Goal: Information Seeking & Learning: Learn about a topic

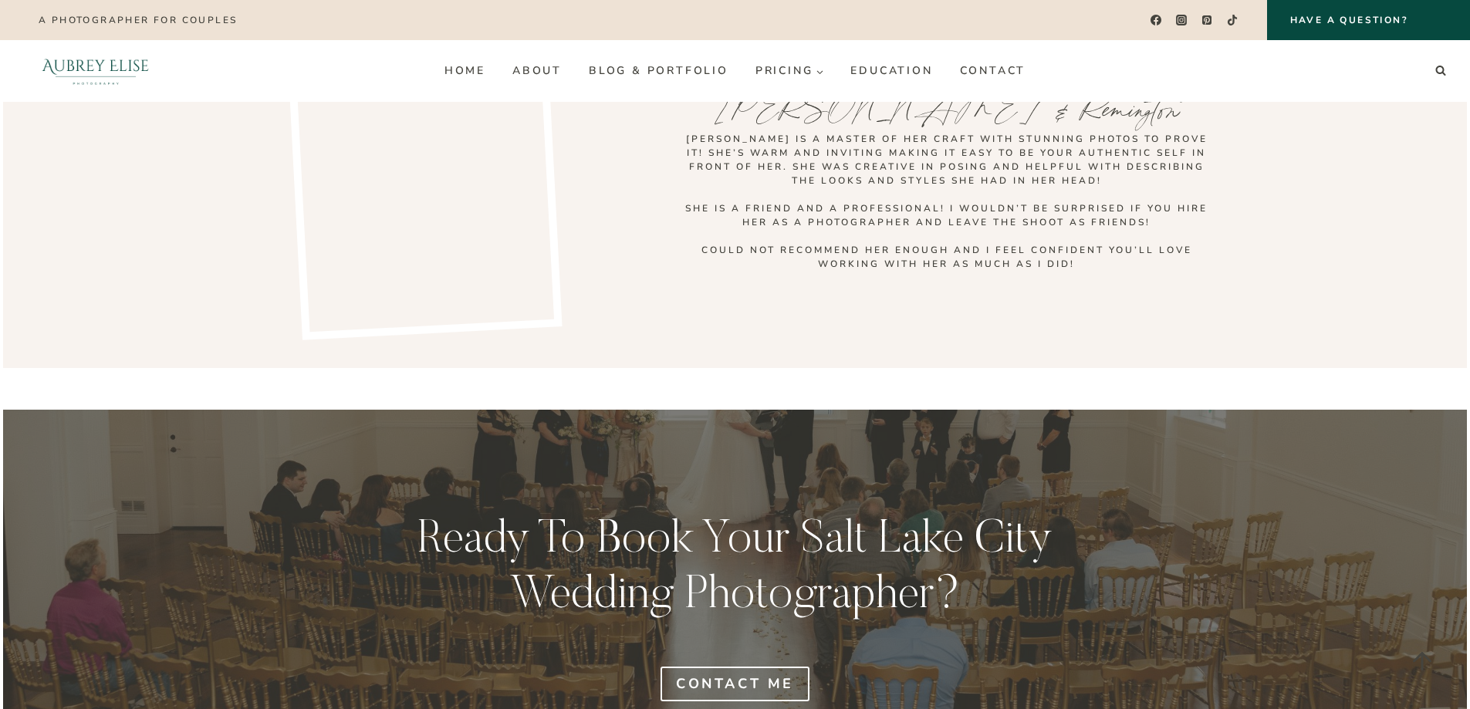
scroll to position [5460, 0]
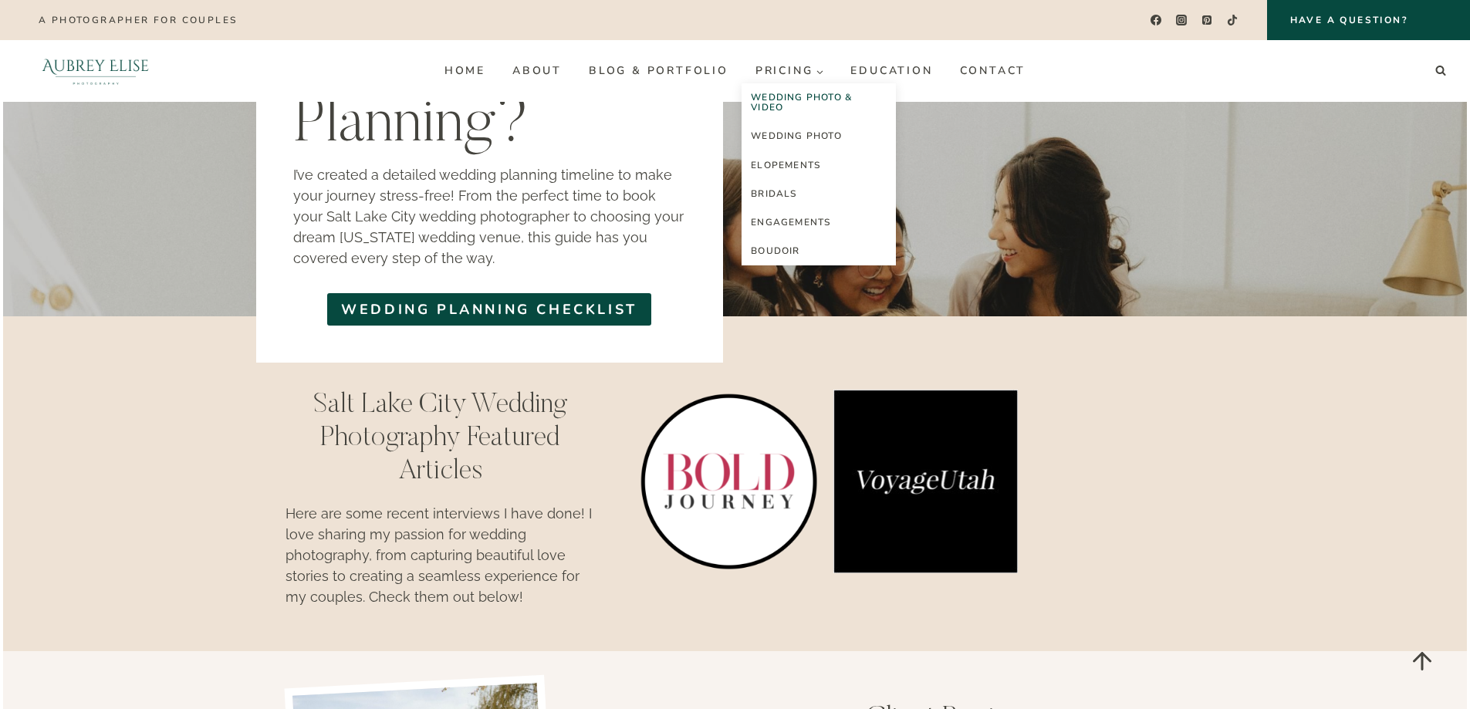
click at [809, 100] on link "Wedding Photo & Video" at bounding box center [819, 102] width 154 height 39
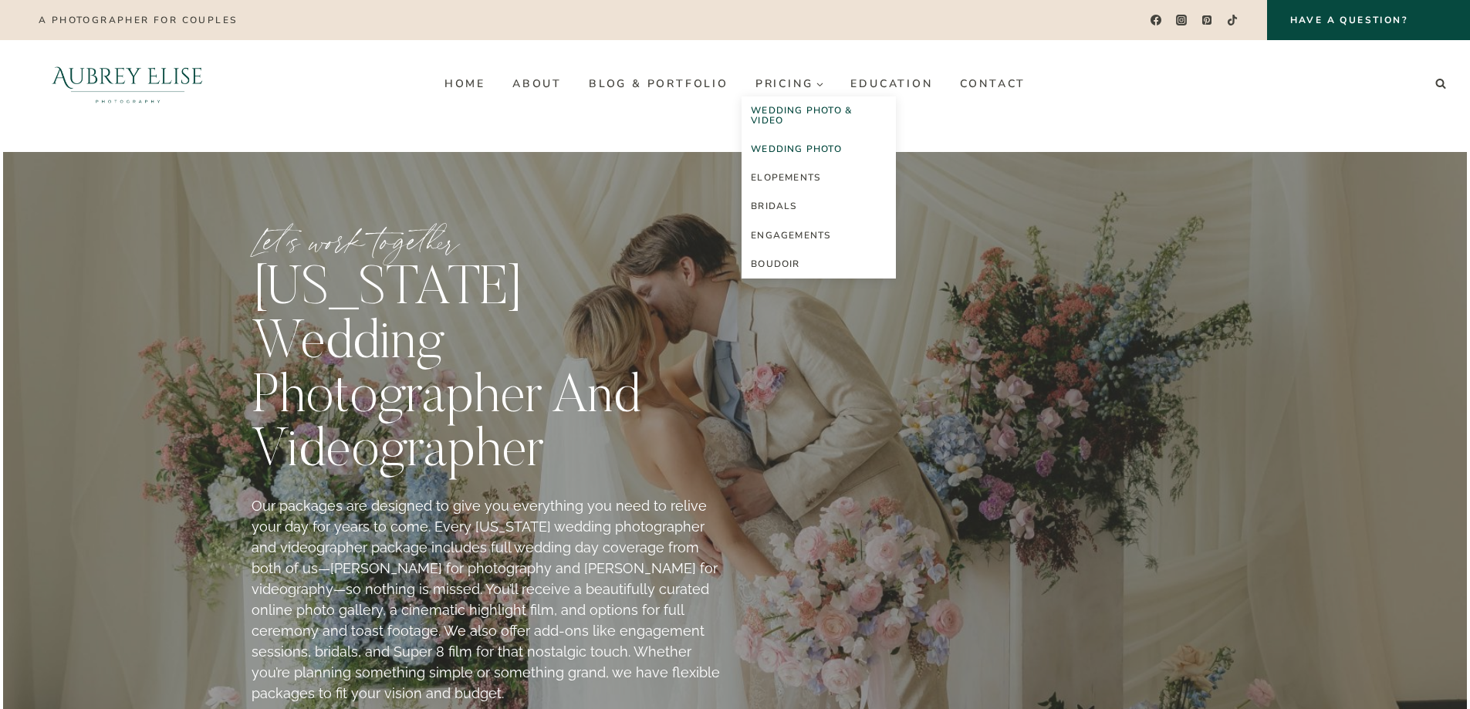
click at [792, 150] on link "Wedding Photo" at bounding box center [819, 149] width 154 height 29
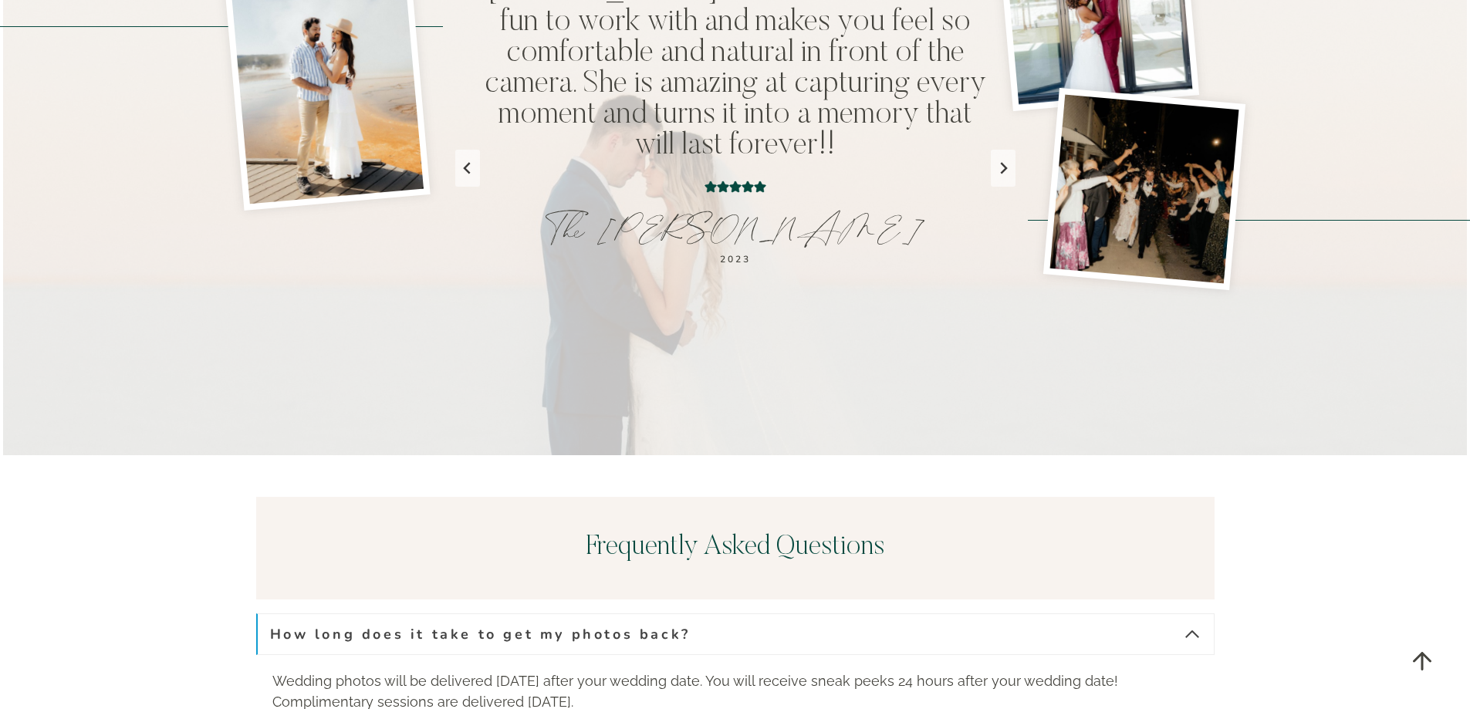
scroll to position [5402, 0]
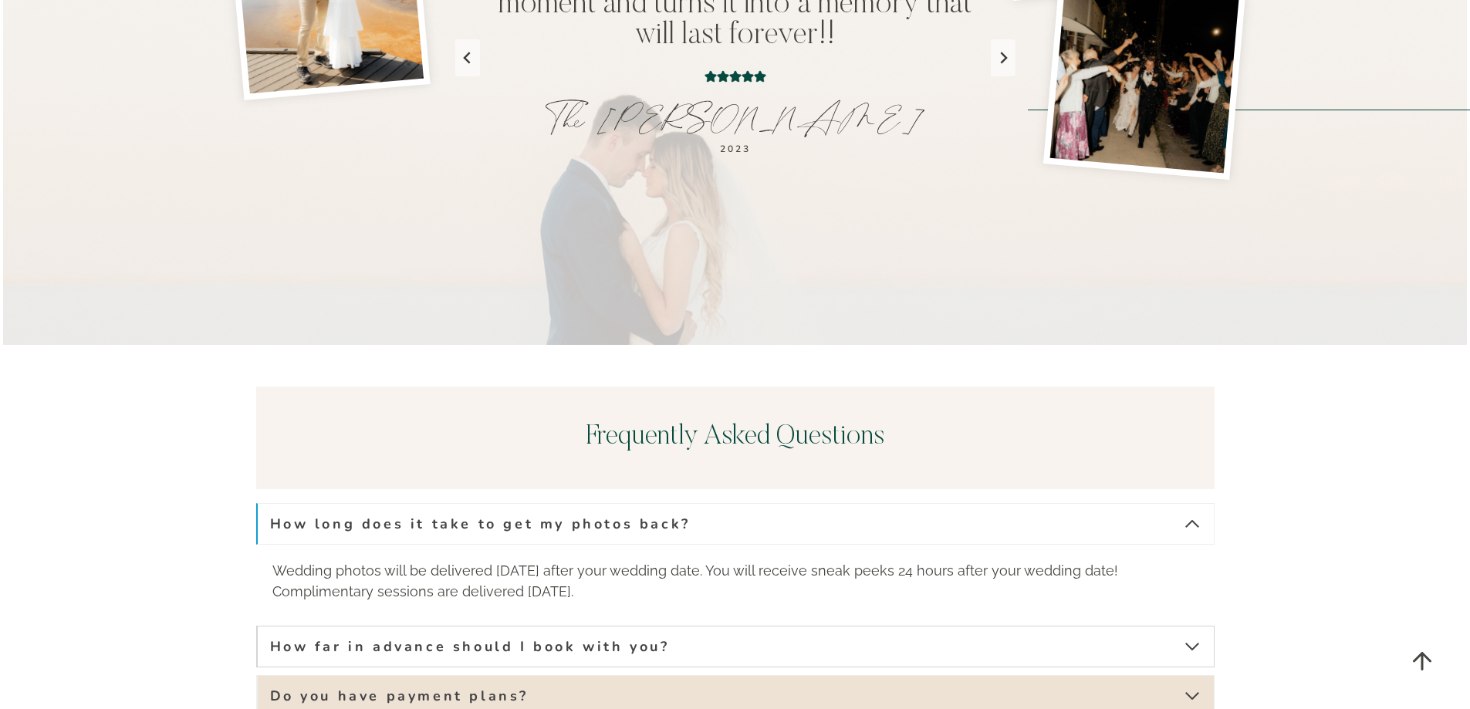
click at [1197, 637] on span "button" at bounding box center [1192, 646] width 19 height 19
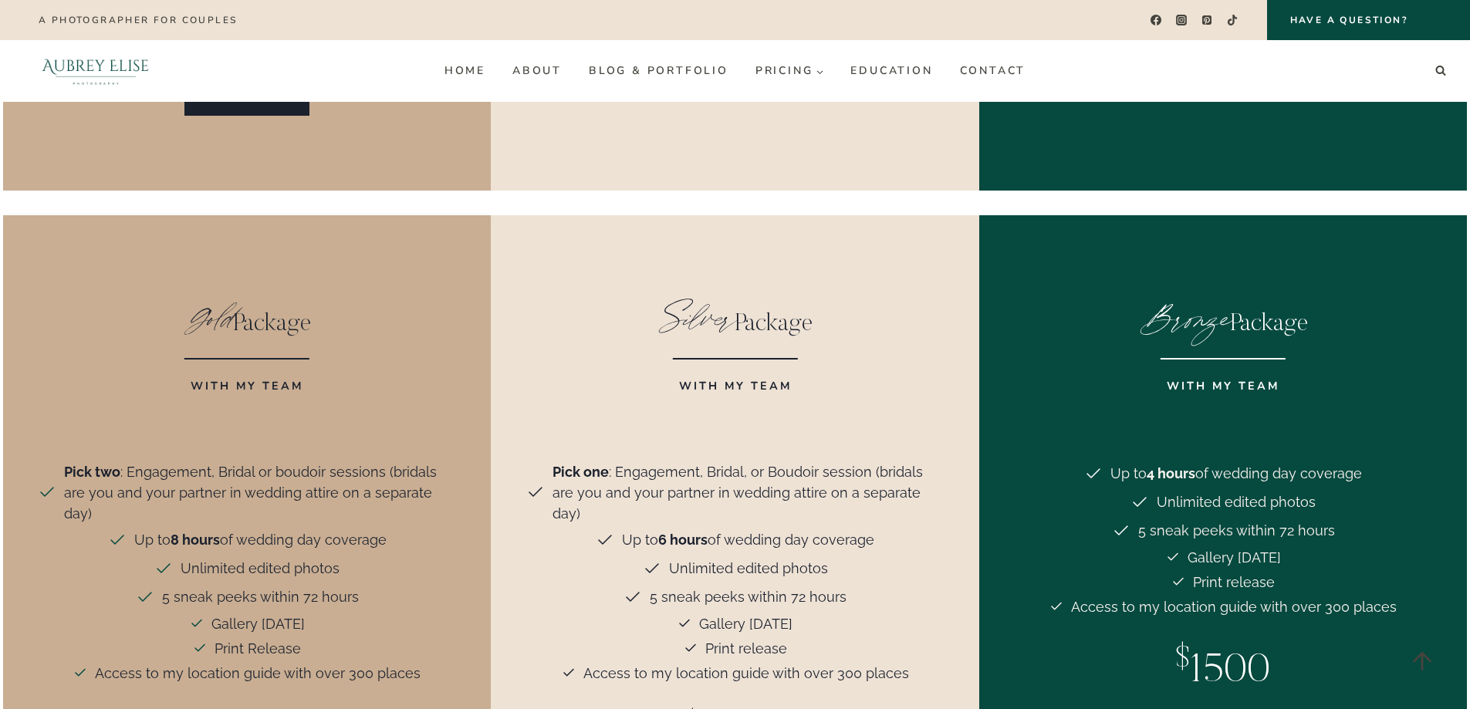
scroll to position [3472, 0]
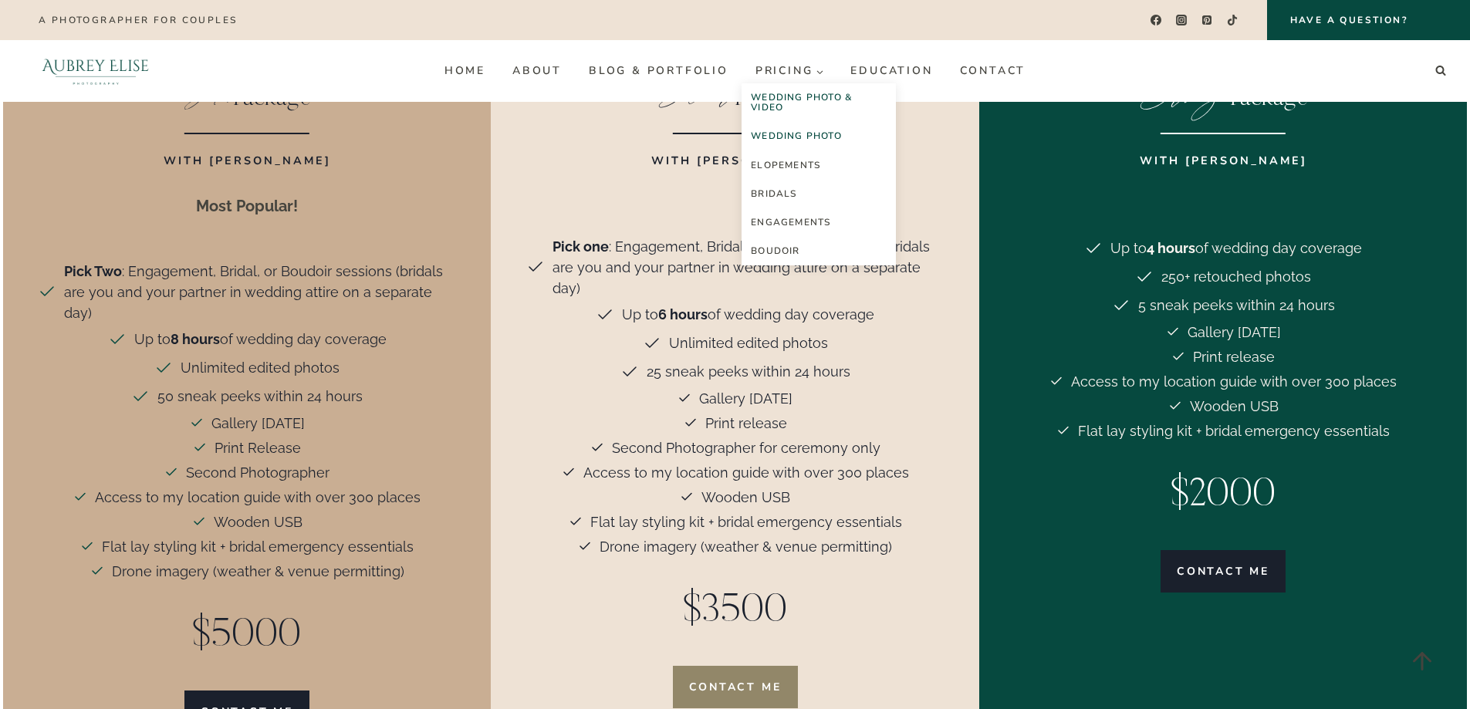
click at [792, 101] on link "Wedding Photo & Video" at bounding box center [819, 102] width 154 height 39
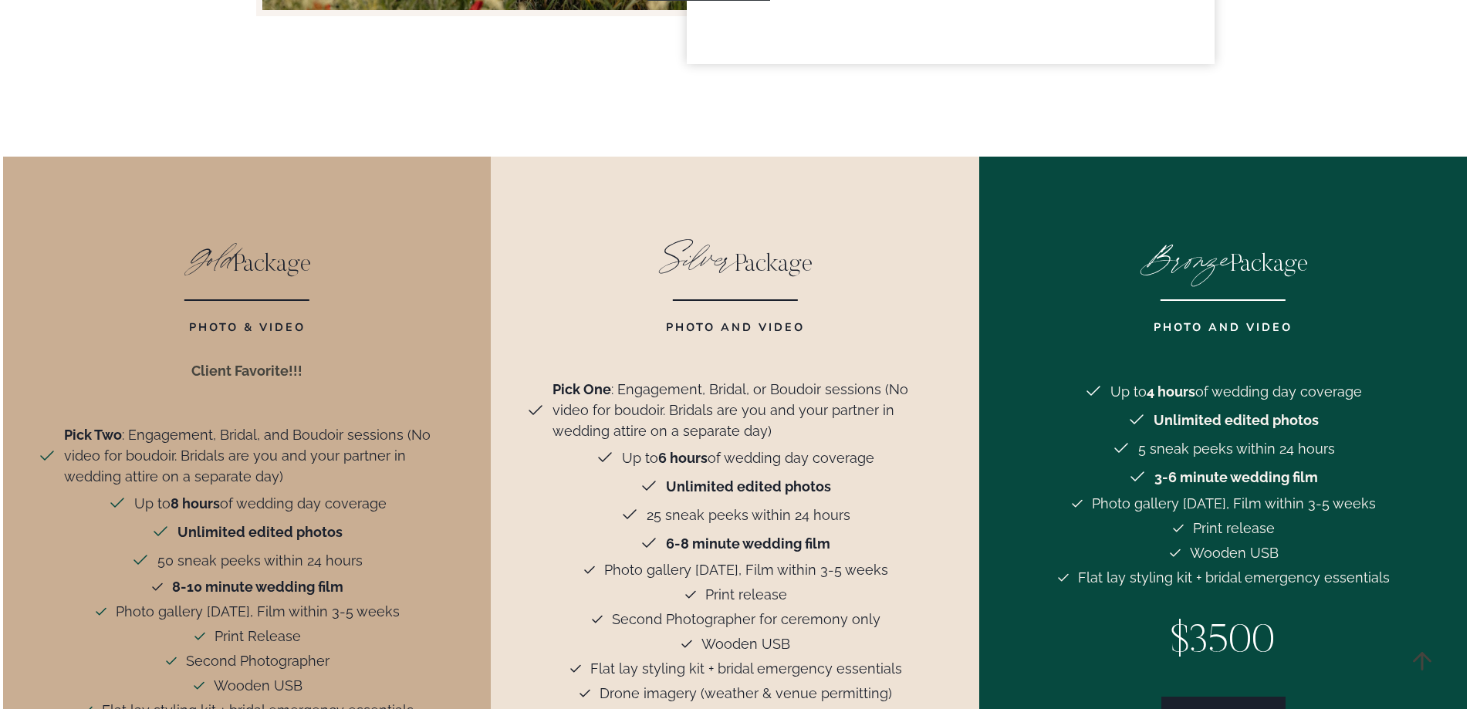
scroll to position [4013, 0]
